Goal: Transaction & Acquisition: Register for event/course

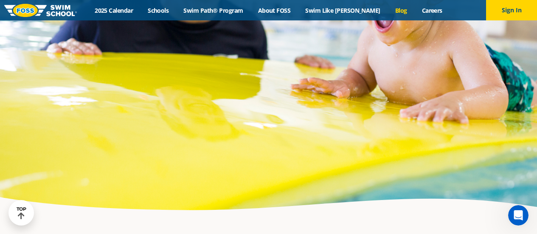
scroll to position [2549, 0]
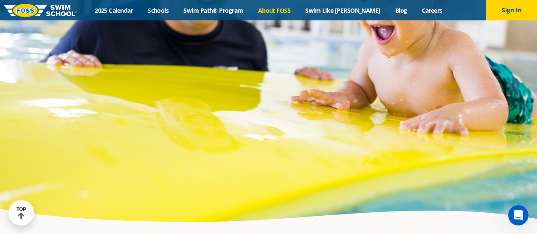
click at [296, 10] on link "About FOSS" at bounding box center [275, 10] width 48 height 8
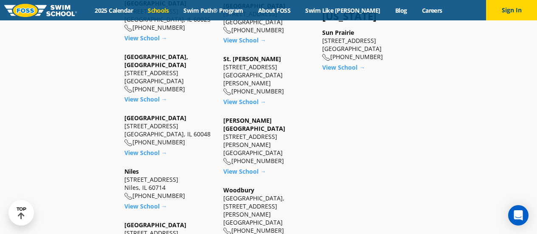
scroll to position [722, 0]
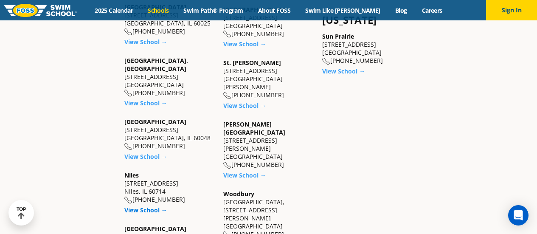
click at [140, 206] on link "View School →" at bounding box center [145, 210] width 43 height 8
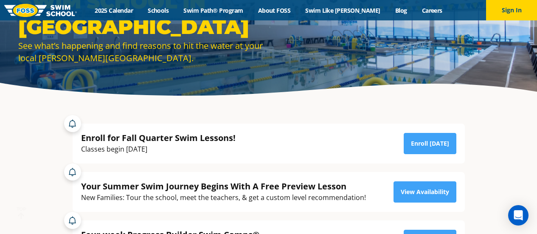
scroll to position [85, 0]
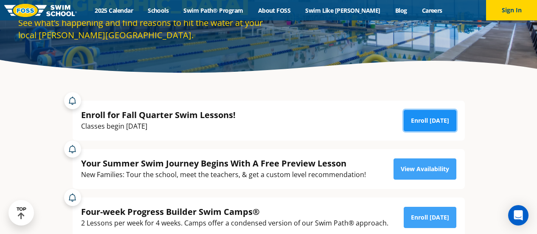
click at [421, 112] on link "Enroll Today" at bounding box center [430, 120] width 53 height 21
